Goal: Task Accomplishment & Management: Complete application form

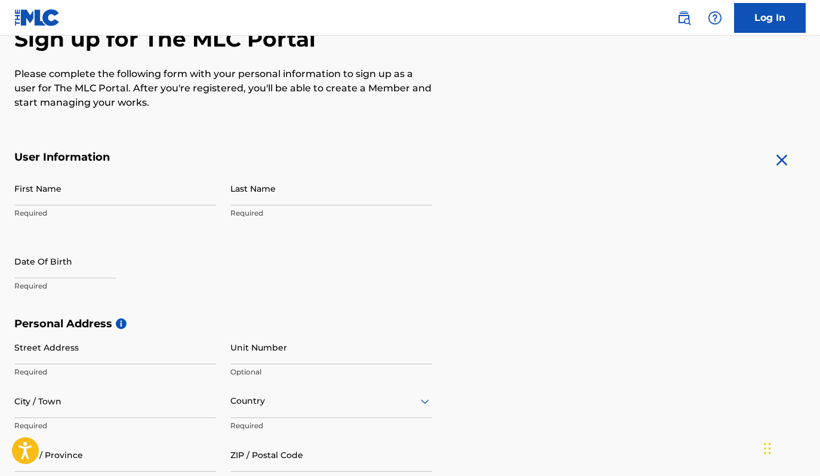
scroll to position [46, 0]
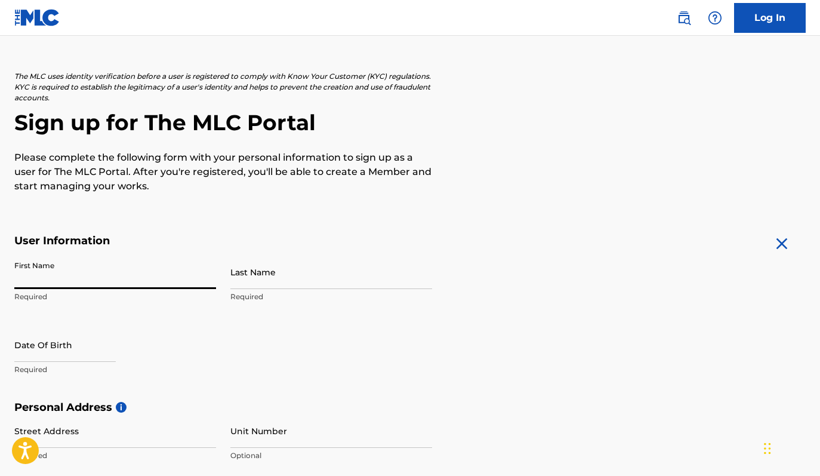
click at [207, 282] on input "First Name" at bounding box center [115, 272] width 202 height 34
type input "[PERSON_NAME]"
type input "2052 Upland Dr"
type input "Franklin"
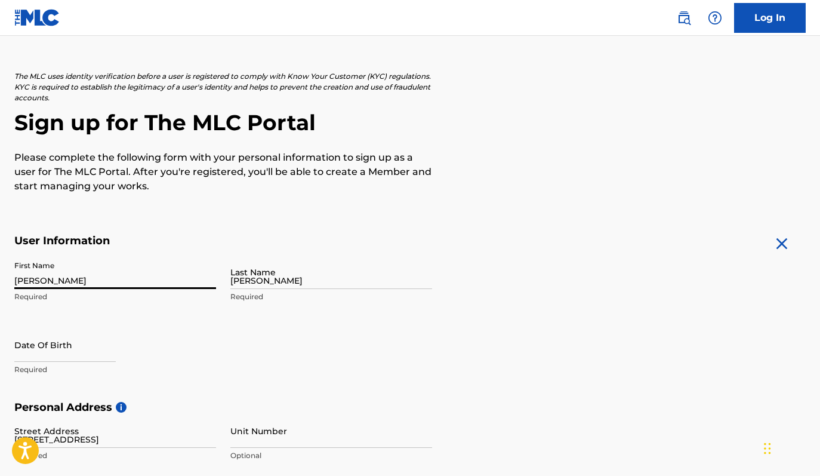
type input "United States"
type input "TN"
type input "37067"
type input "United States"
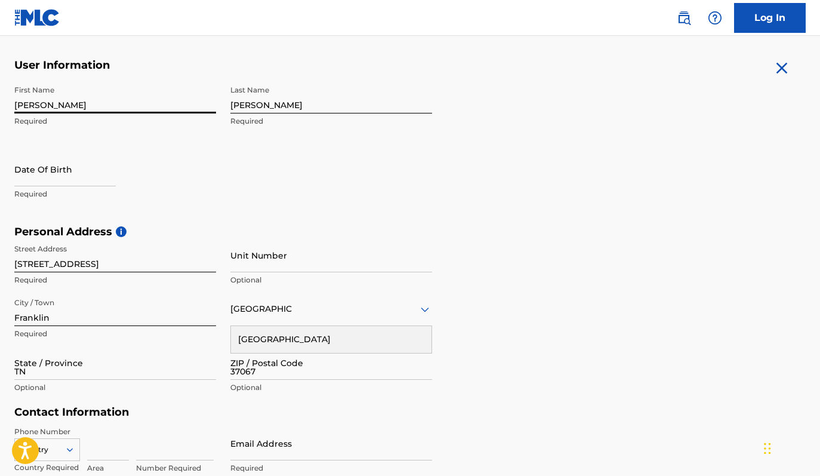
type input "[EMAIL_ADDRESS][DOMAIN_NAME]"
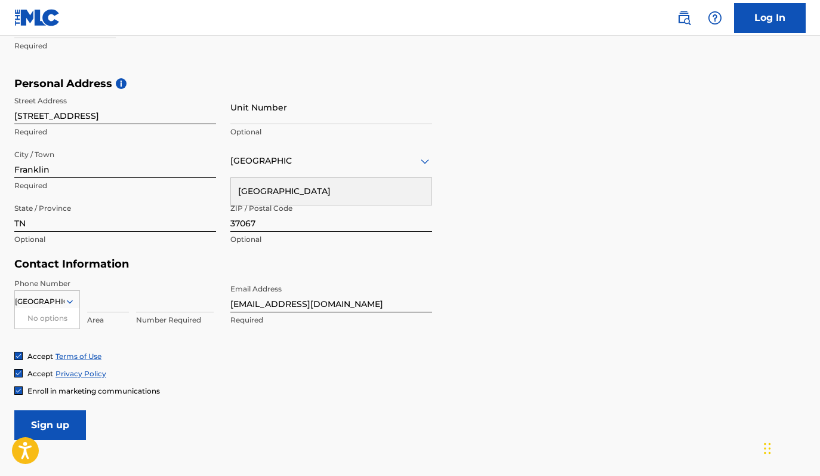
scroll to position [377, 0]
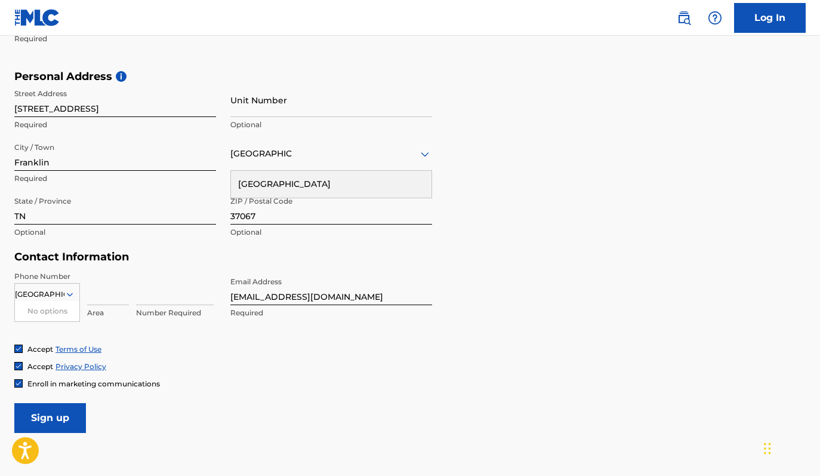
click at [22, 383] on div at bounding box center [18, 383] width 8 height 8
click at [65, 420] on input "Sign up" at bounding box center [50, 418] width 72 height 30
click at [135, 294] on div "United States No options Required Area Value must contain only numbers" at bounding box center [115, 298] width 202 height 54
click at [203, 295] on input at bounding box center [175, 288] width 78 height 34
type input "6179054612"
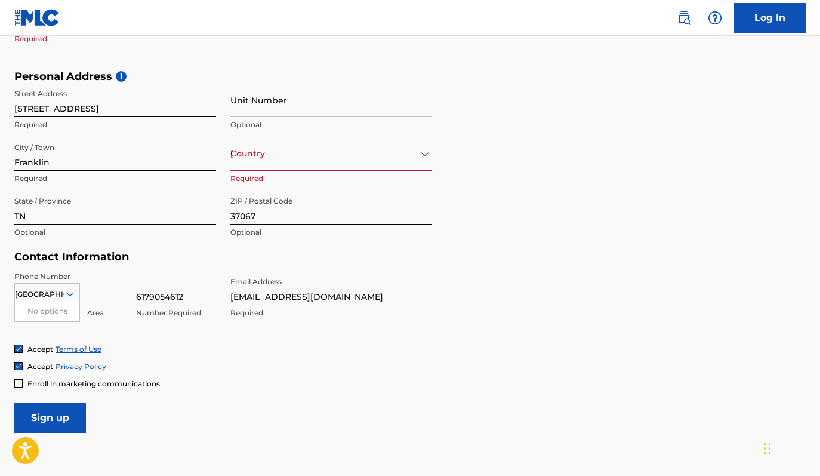
click at [54, 412] on input "Sign up" at bounding box center [50, 418] width 72 height 30
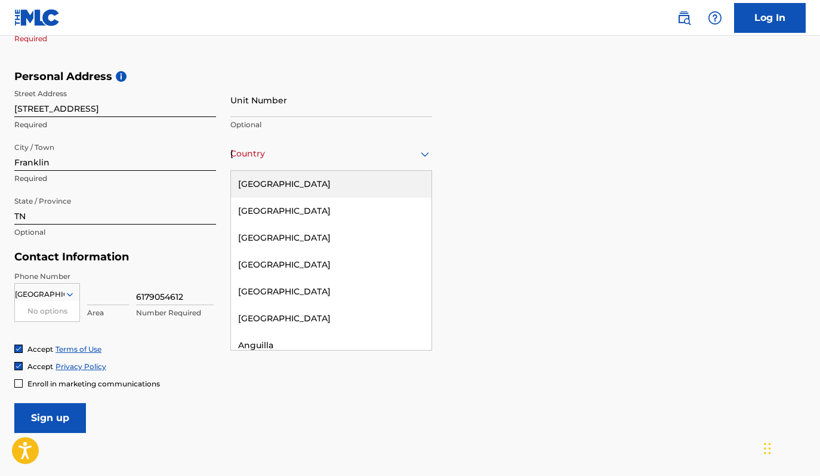
click at [430, 152] on icon at bounding box center [425, 154] width 14 height 14
click at [358, 187] on div "United States" at bounding box center [331, 184] width 201 height 27
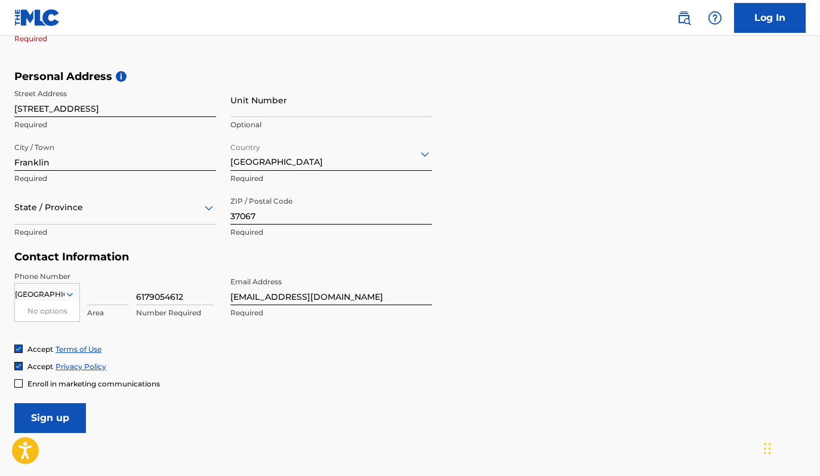
click at [73, 415] on input "Sign up" at bounding box center [50, 418] width 72 height 30
click at [205, 207] on icon at bounding box center [209, 208] width 14 height 14
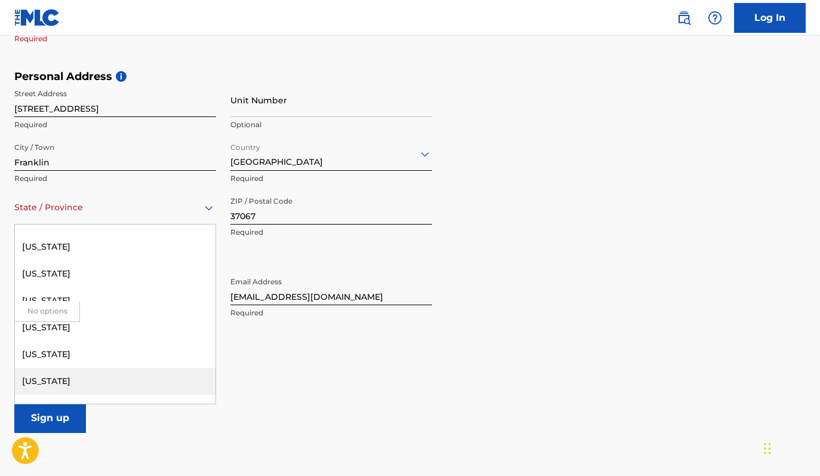
scroll to position [1141, 0]
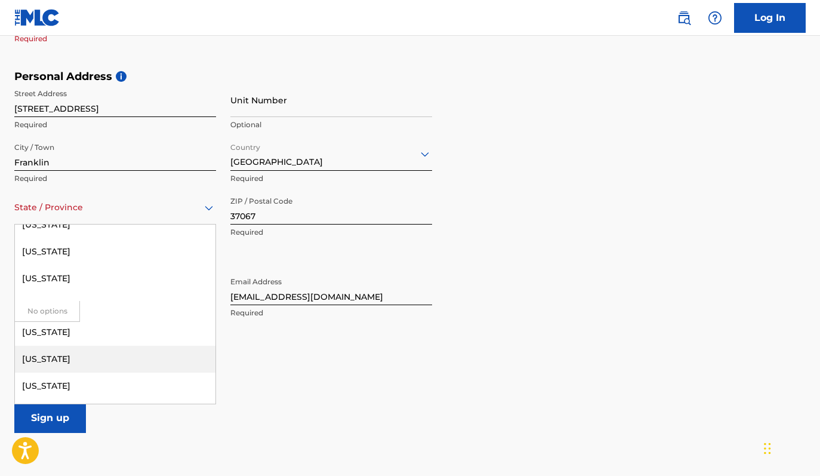
click at [85, 360] on div "Tennessee" at bounding box center [115, 359] width 201 height 27
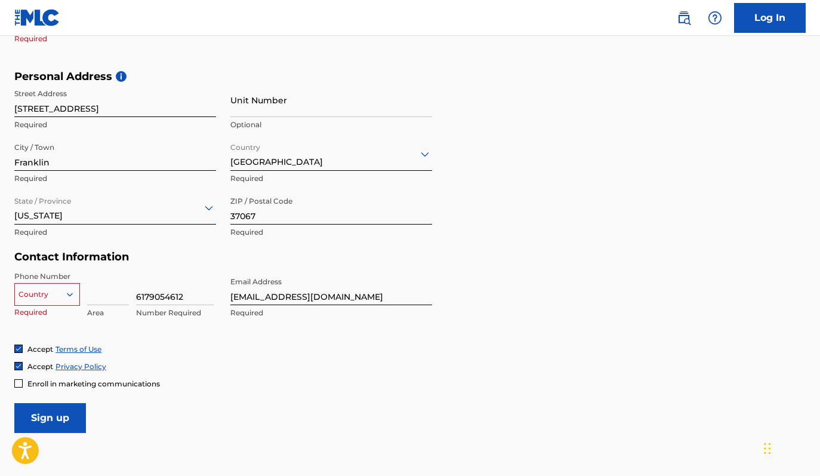
click at [69, 295] on icon at bounding box center [69, 294] width 11 height 11
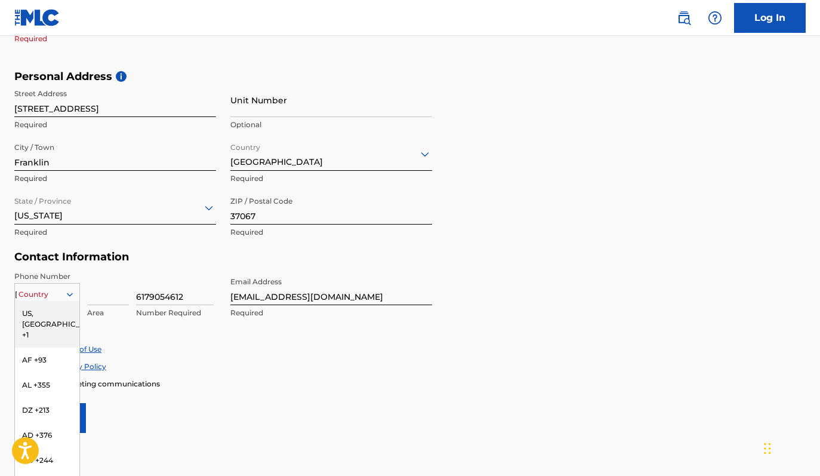
scroll to position [380, 0]
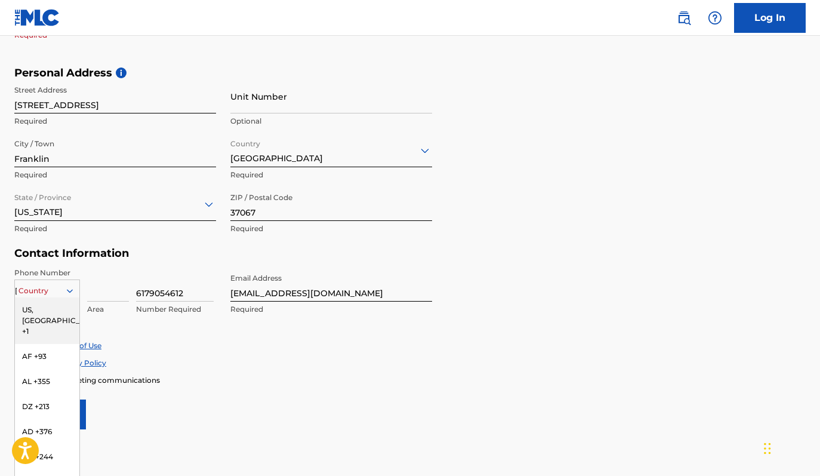
click at [69, 292] on icon at bounding box center [69, 290] width 11 height 11
click at [48, 306] on div "US, [GEOGRAPHIC_DATA] +1" at bounding box center [47, 320] width 64 height 47
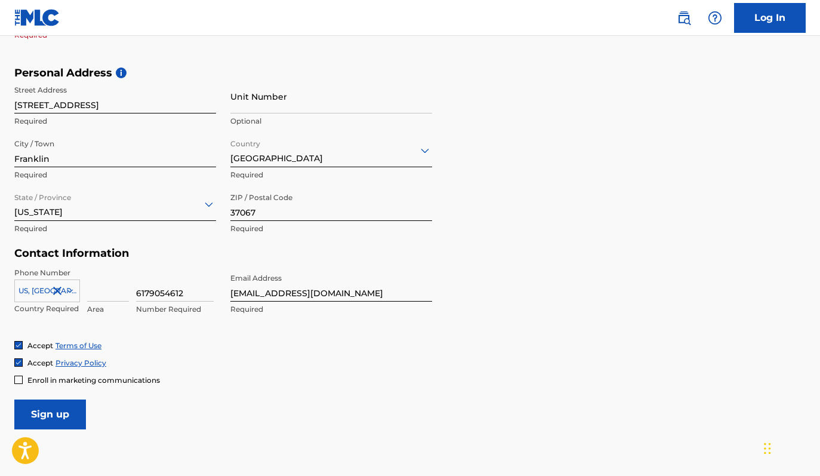
click at [71, 289] on icon at bounding box center [70, 291] width 6 height 4
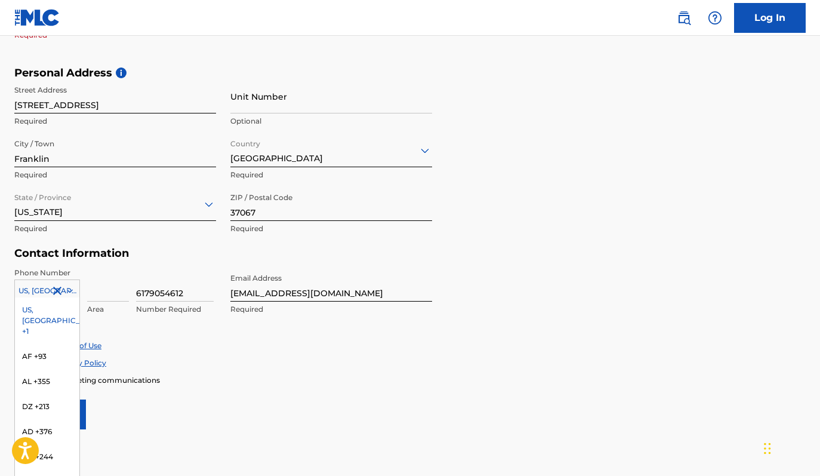
click at [233, 346] on div "Accept Terms of Use" at bounding box center [409, 345] width 791 height 10
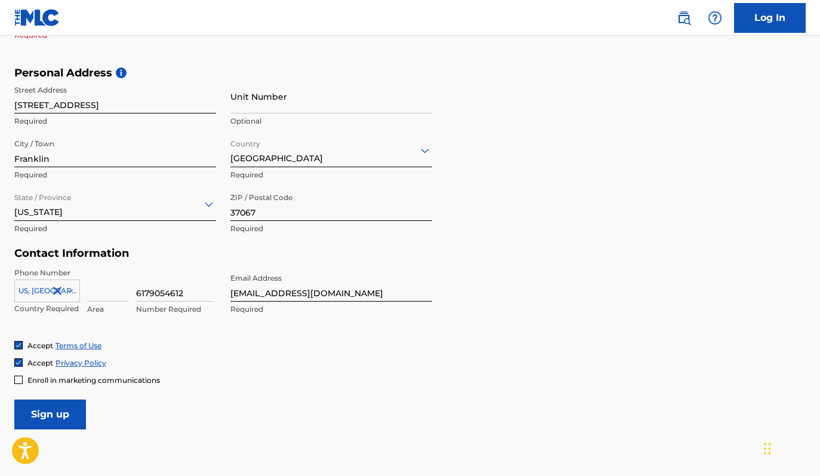
click at [67, 418] on input "Sign up" at bounding box center [50, 414] width 72 height 30
type input "617"
type input "9054612"
click at [45, 415] on input "Sign up" at bounding box center [50, 414] width 72 height 30
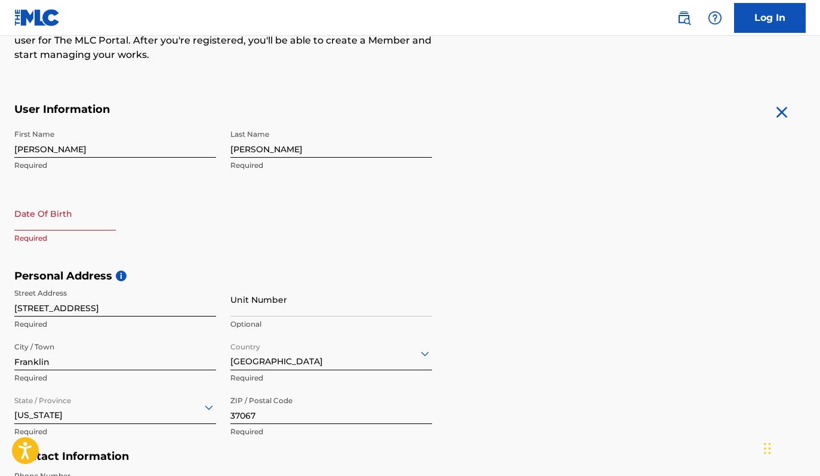
scroll to position [172, 0]
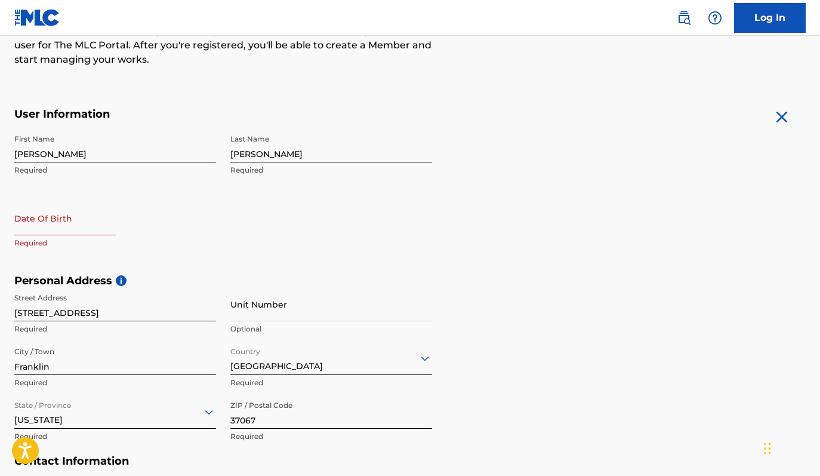
select select "8"
select select "2025"
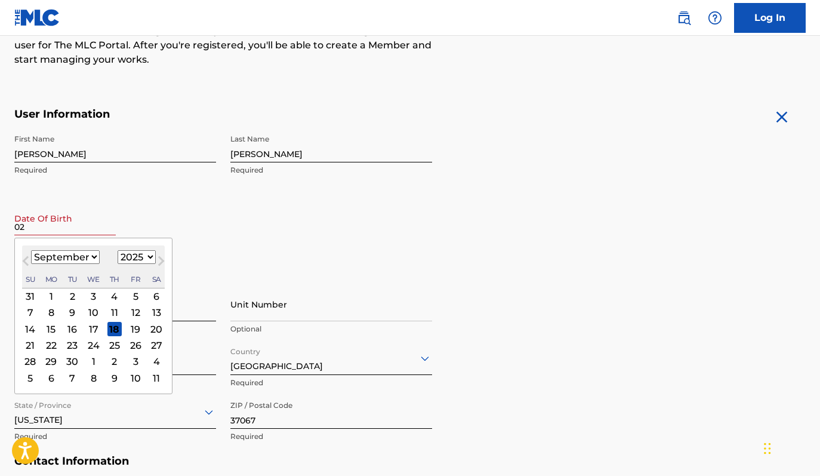
type input "02"
select select "1"
select select "1981"
click at [149, 314] on div "14" at bounding box center [156, 313] width 14 height 14
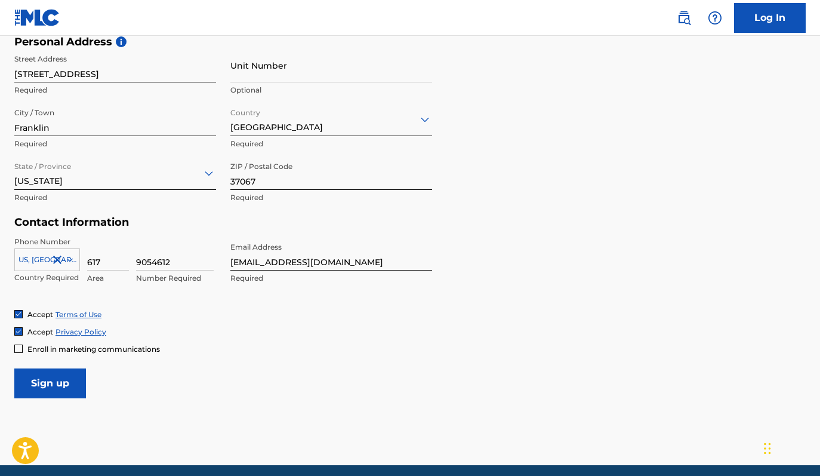
scroll to position [457, 0]
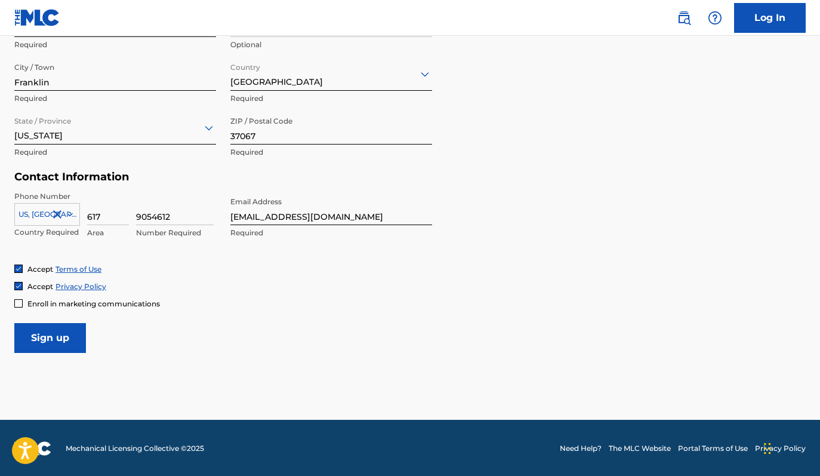
click at [55, 335] on input "Sign up" at bounding box center [50, 338] width 72 height 30
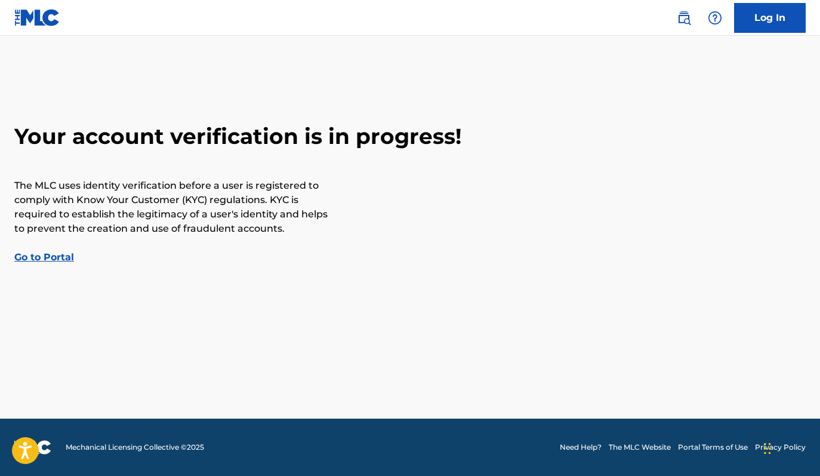
click at [57, 255] on link "Go to Portal" at bounding box center [44, 256] width 60 height 11
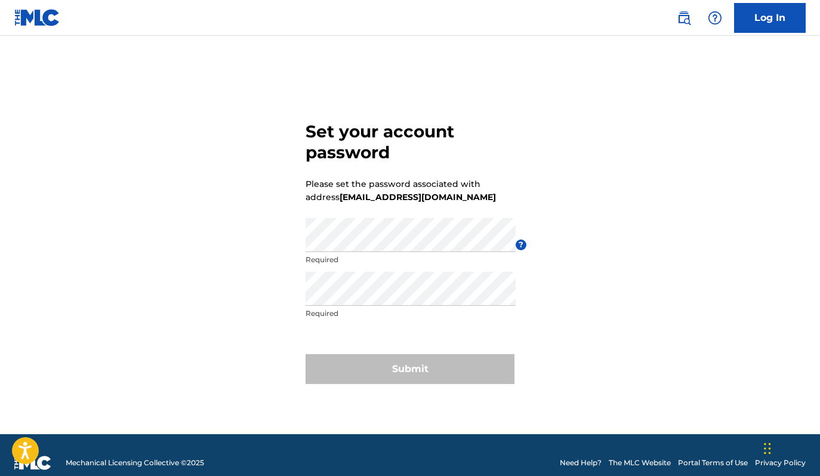
click at [418, 253] on div "Password Required" at bounding box center [411, 245] width 210 height 54
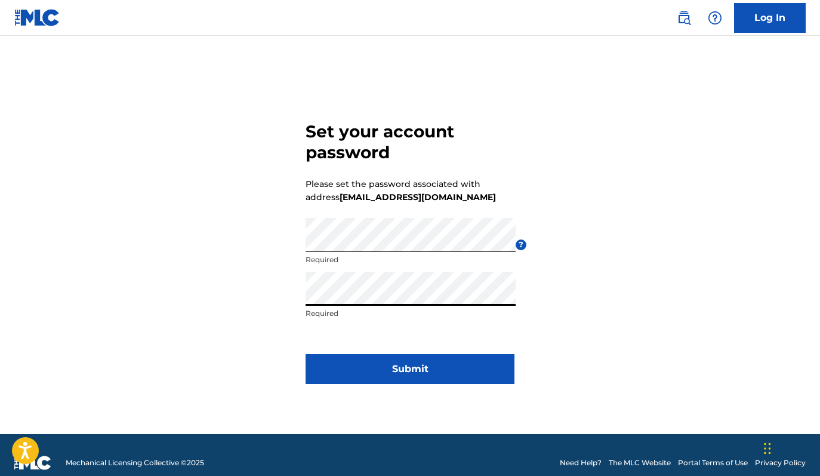
click at [434, 359] on button "Submit" at bounding box center [410, 369] width 209 height 30
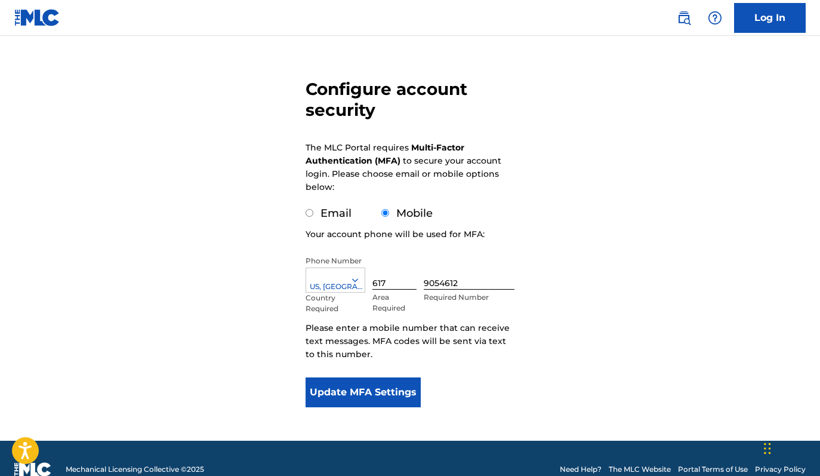
scroll to position [98, 0]
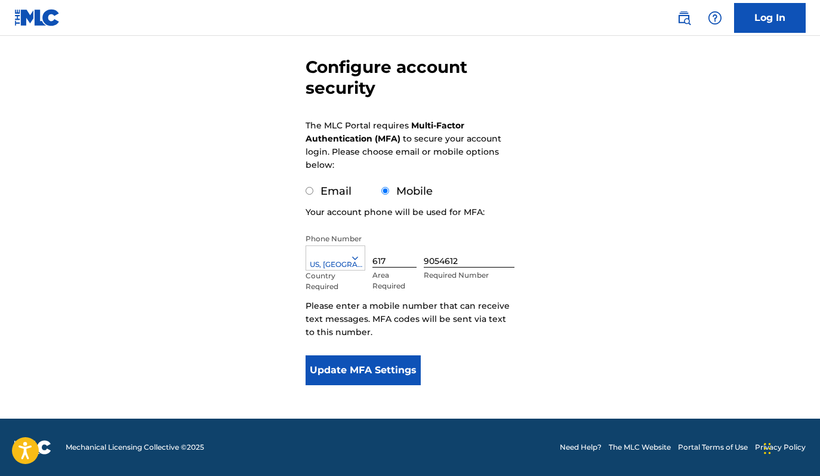
click at [364, 372] on button "Update MFA Settings" at bounding box center [363, 370] width 115 height 30
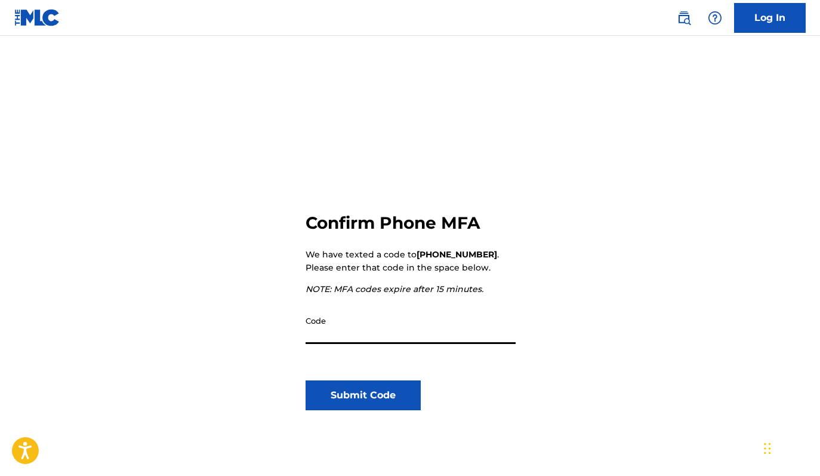
paste input "687810"
type input "687810"
click at [355, 395] on button "Submit Code" at bounding box center [363, 395] width 115 height 30
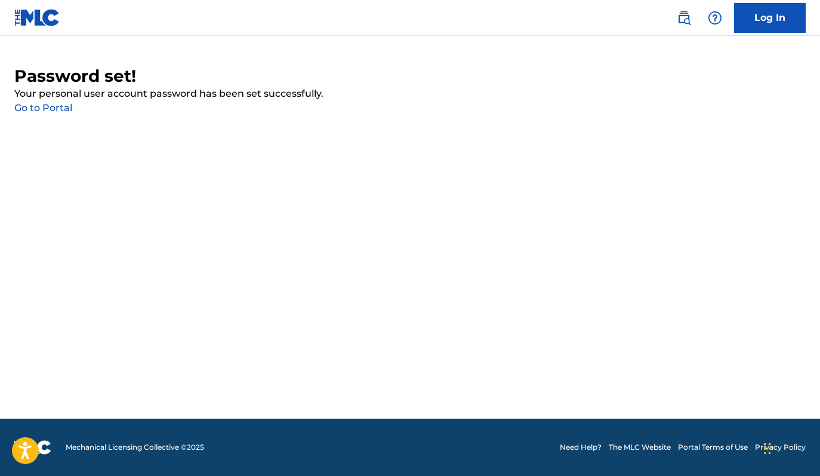
click at [31, 104] on link "Go to Portal" at bounding box center [43, 107] width 58 height 11
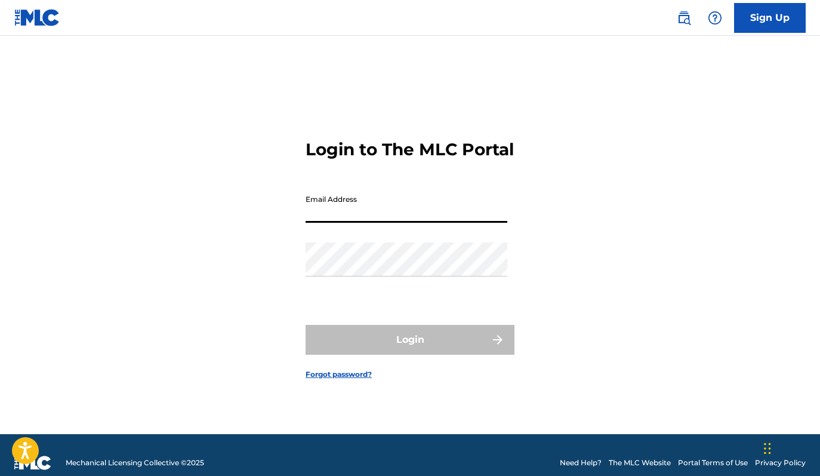
type input "[EMAIL_ADDRESS][DOMAIN_NAME]"
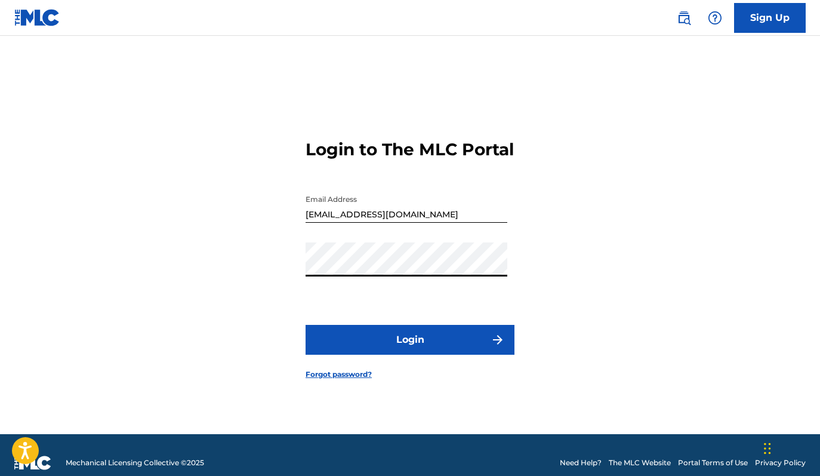
click at [359, 343] on button "Login" at bounding box center [410, 340] width 209 height 30
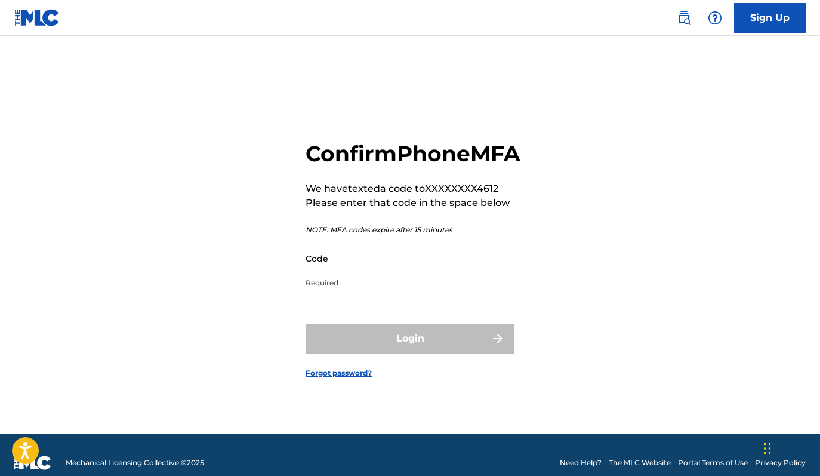
click at [397, 275] on input "Code" at bounding box center [407, 258] width 202 height 34
paste input "687810"
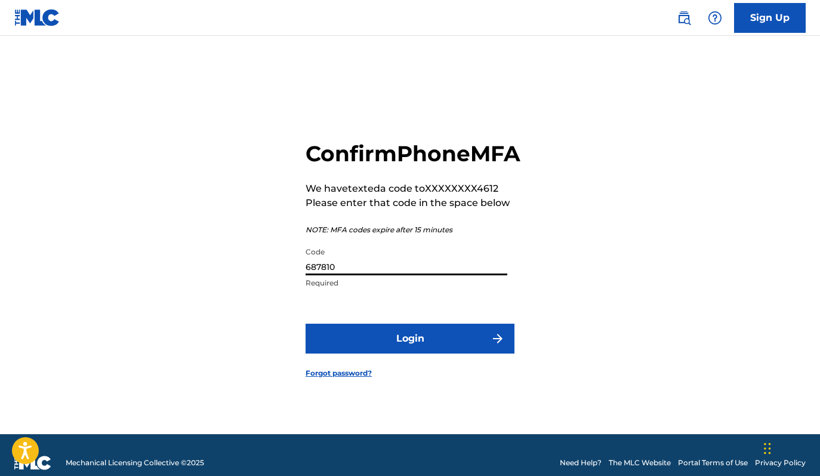
type input "687810"
click at [399, 344] on button "Login" at bounding box center [410, 339] width 209 height 30
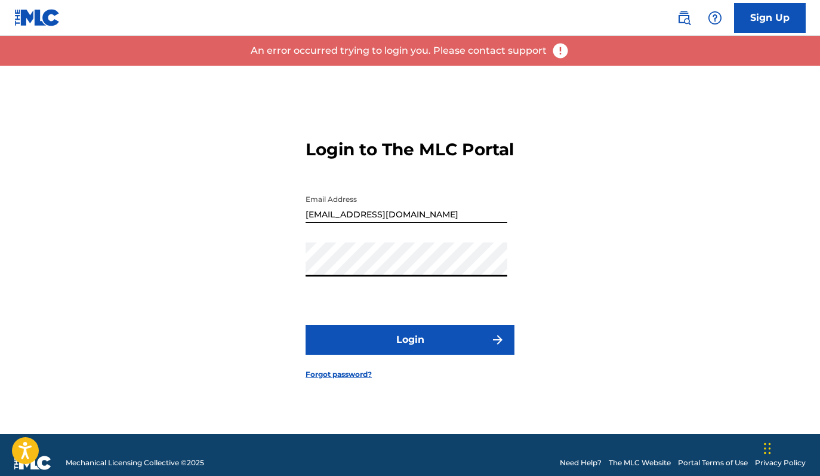
click at [396, 344] on button "Login" at bounding box center [410, 340] width 209 height 30
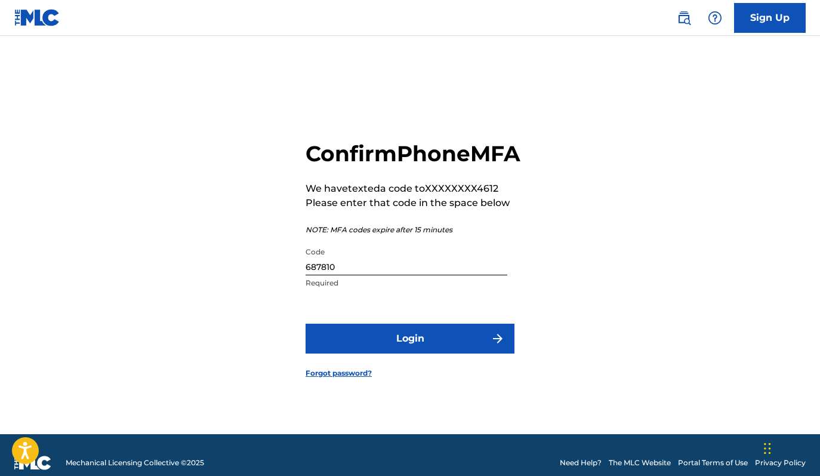
click at [344, 275] on input "687810" at bounding box center [407, 258] width 202 height 34
drag, startPoint x: 349, startPoint y: 279, endPoint x: 285, endPoint y: 279, distance: 63.9
click at [285, 279] on div "Confirm Phone MFA We have texted a code to XXXXXXXX4612 Please enter that code …" at bounding box center [410, 250] width 820 height 368
paste input "535431"
type input "535431"
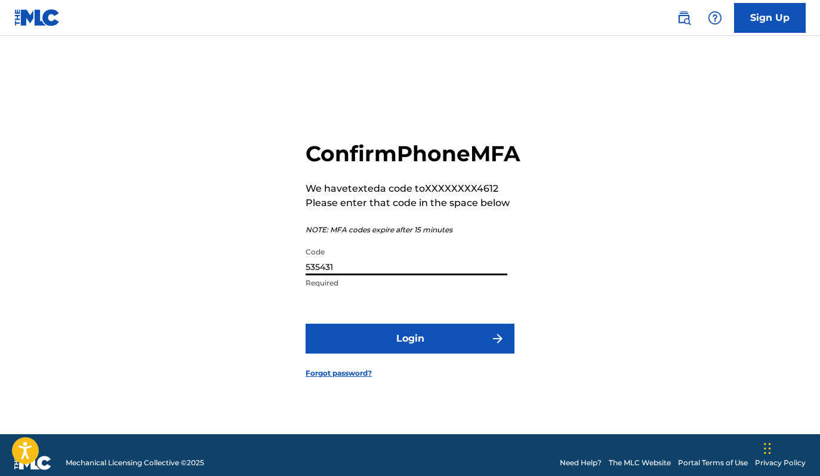
click at [435, 353] on button "Login" at bounding box center [410, 339] width 209 height 30
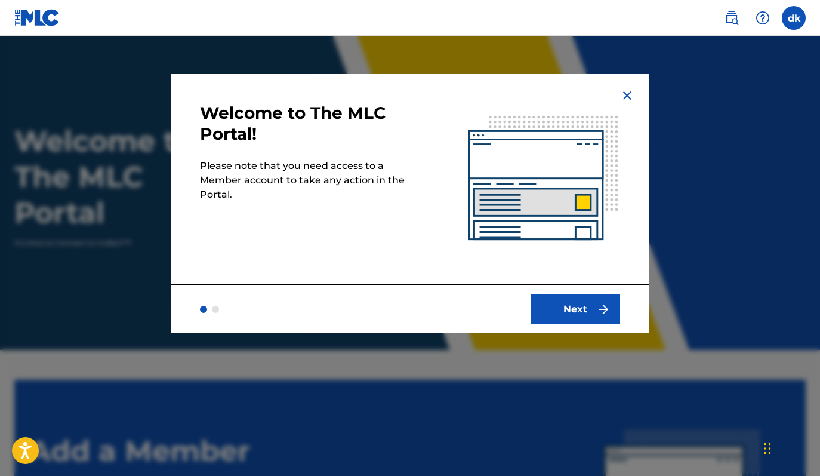
click at [586, 303] on button "Next" at bounding box center [576, 309] width 90 height 30
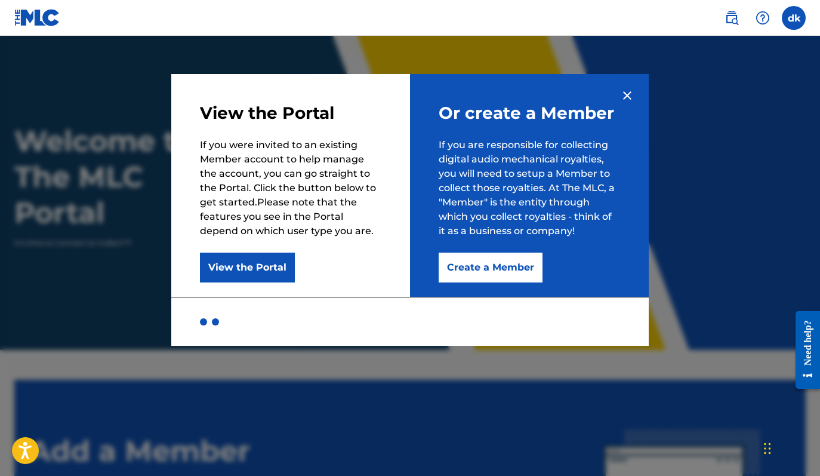
click at [504, 266] on button "Create a Member" at bounding box center [491, 267] width 104 height 30
